Goal: Navigation & Orientation: Find specific page/section

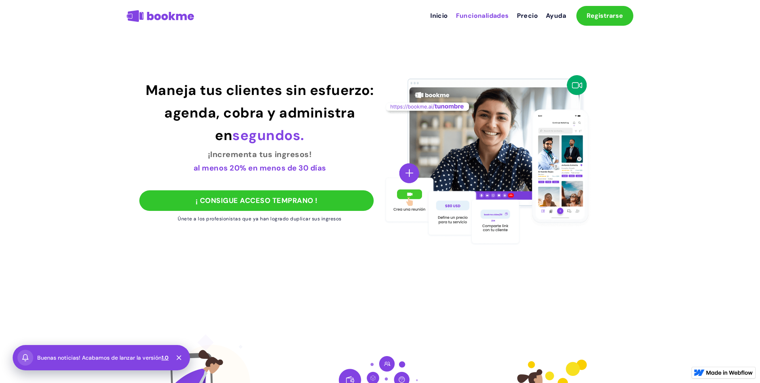
click at [474, 11] on link "Funcionalidades" at bounding box center [482, 16] width 61 height 17
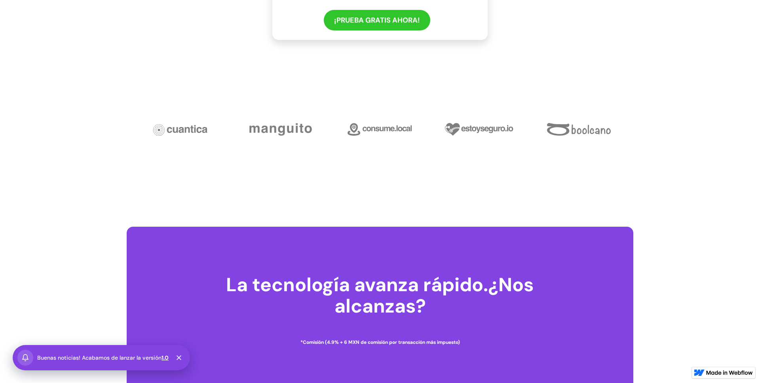
scroll to position [3915, 0]
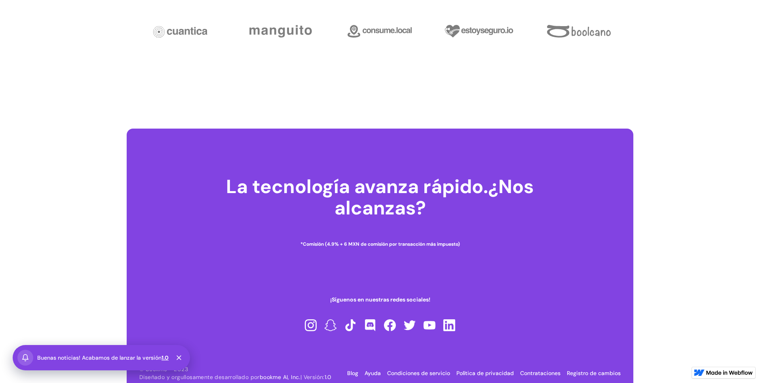
click at [354, 286] on link "Blog" at bounding box center [352, 373] width 11 height 7
